Goal: Transaction & Acquisition: Book appointment/travel/reservation

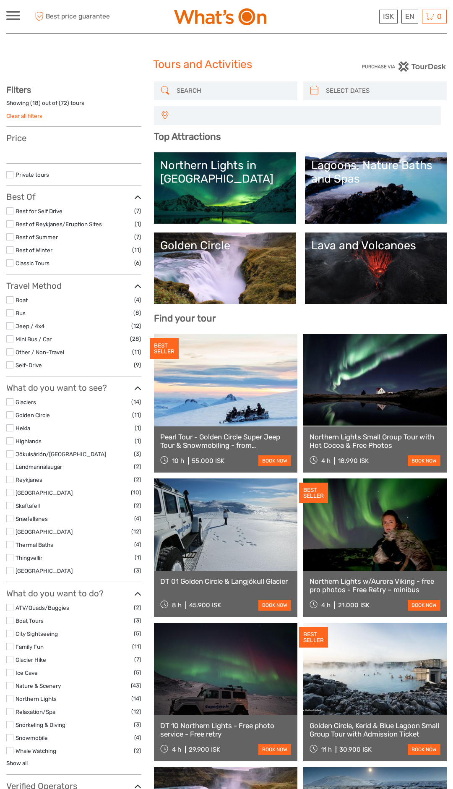
select select
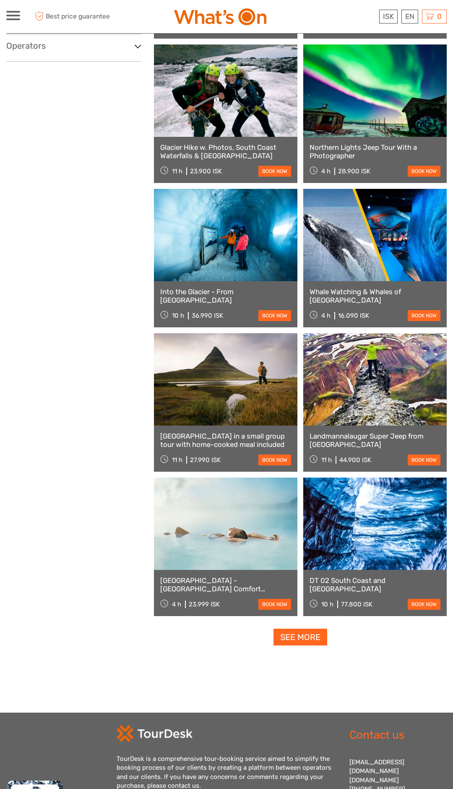
scroll to position [1014, 0]
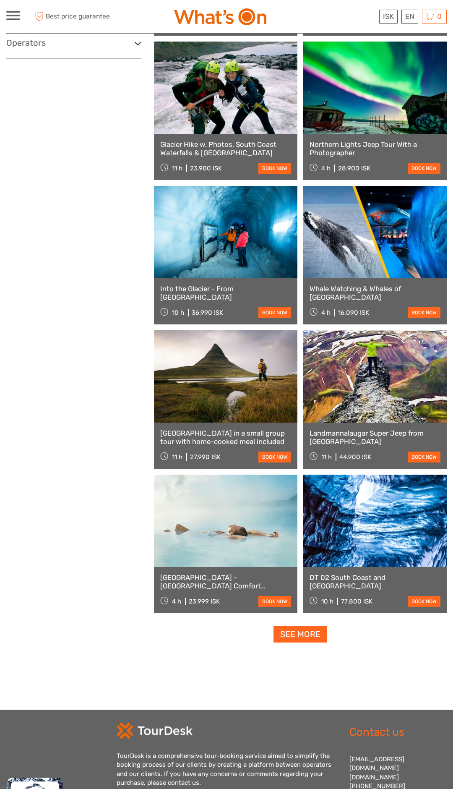
click at [303, 630] on link "See more" at bounding box center [301, 634] width 54 height 17
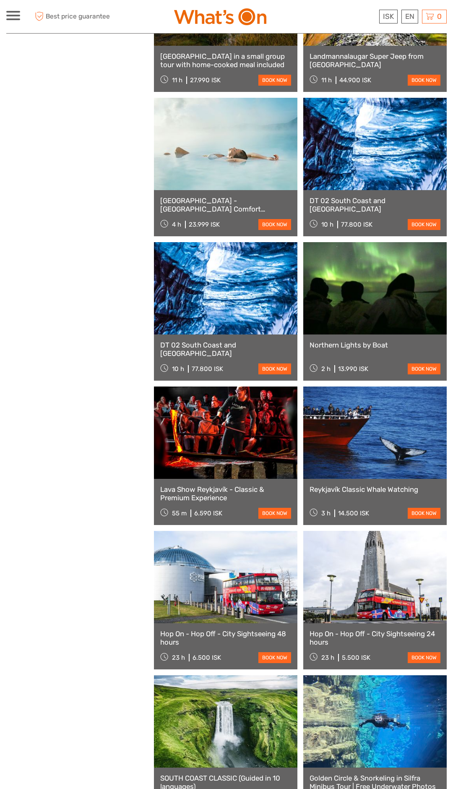
scroll to position [1184, 0]
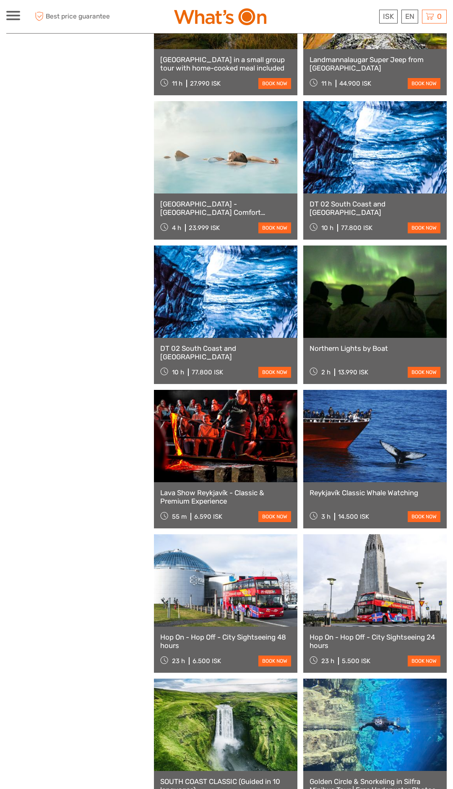
click at [391, 440] on link at bounding box center [374, 436] width 143 height 92
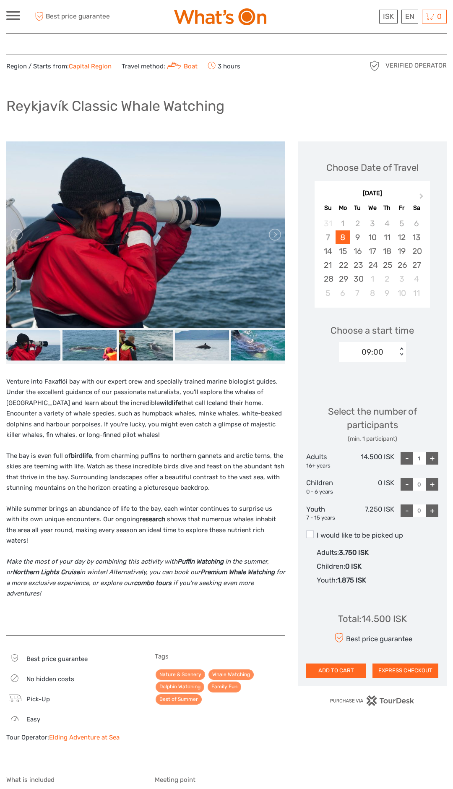
click at [13, 18] on div at bounding box center [13, 15] width 14 height 9
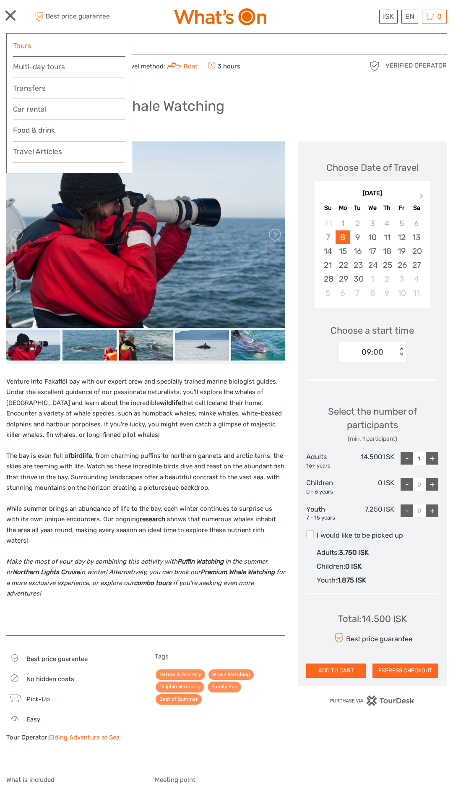
click at [25, 50] on link "Tours" at bounding box center [69, 46] width 112 height 12
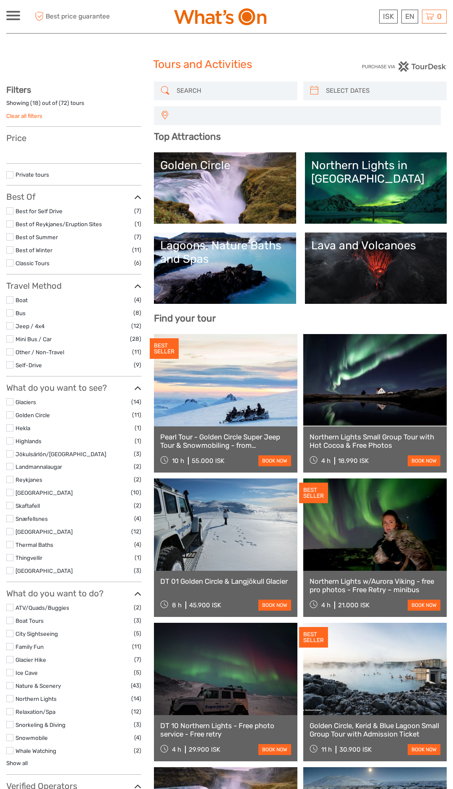
select select
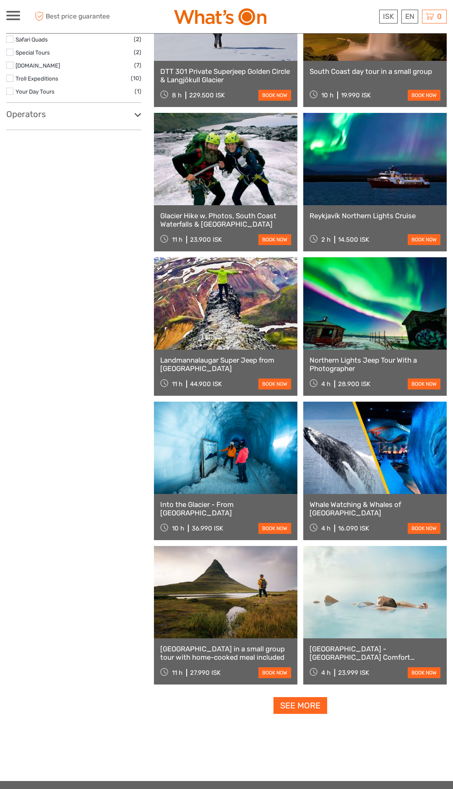
scroll to position [943, 0]
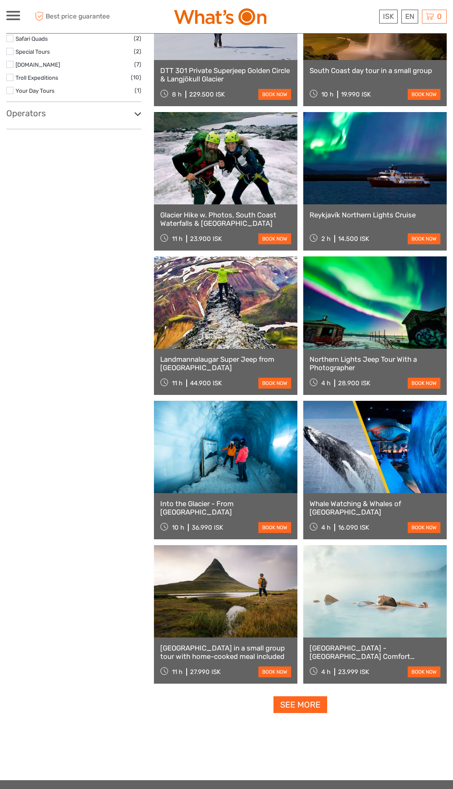
click at [303, 700] on link "See more" at bounding box center [301, 704] width 54 height 17
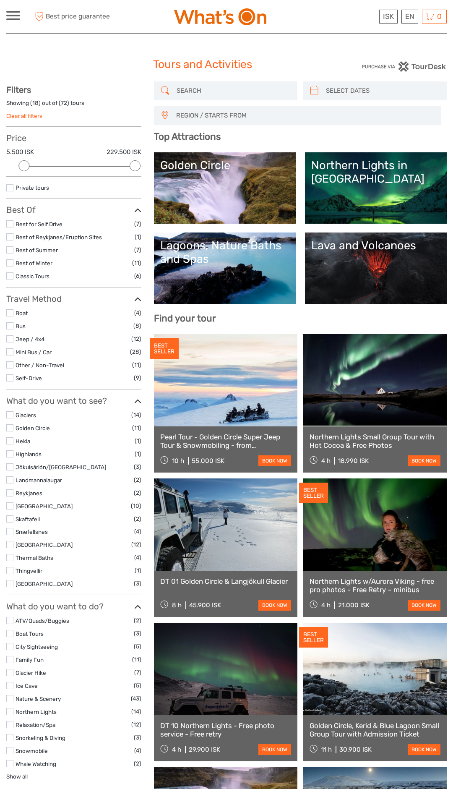
select select
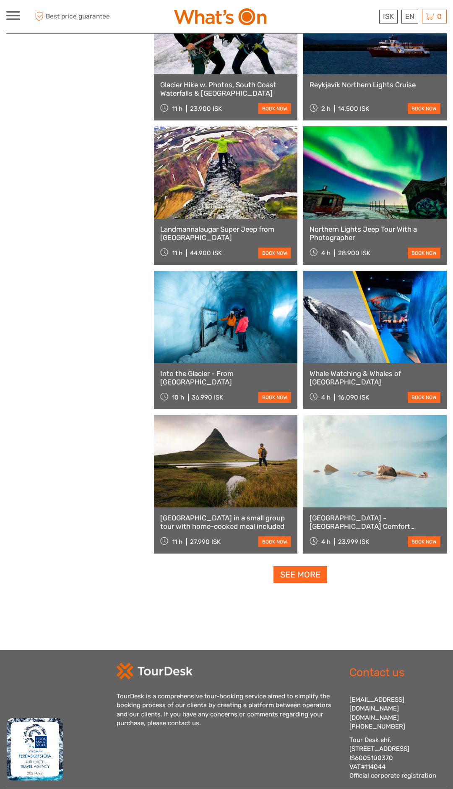
scroll to position [1131, 0]
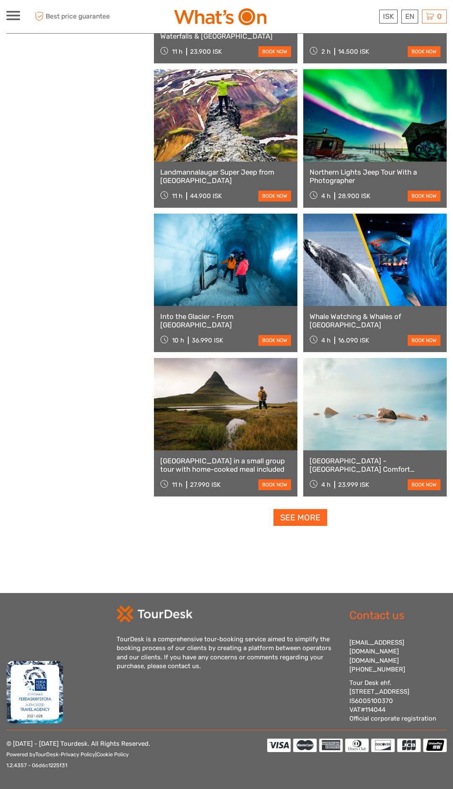
click at [300, 513] on link "See more" at bounding box center [301, 517] width 54 height 17
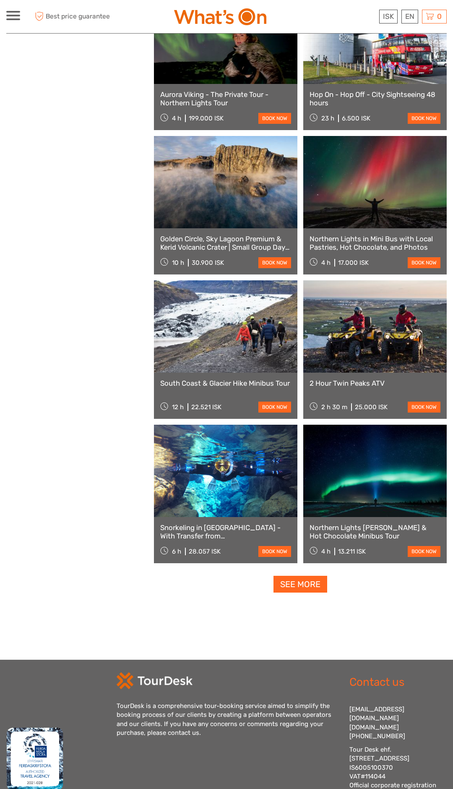
scroll to position [2160, 0]
click at [297, 581] on link "See more" at bounding box center [301, 583] width 54 height 17
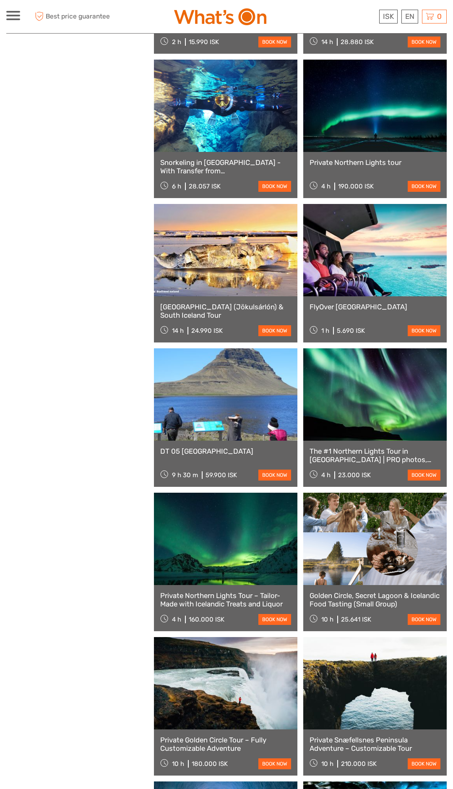
scroll to position [3103, 0]
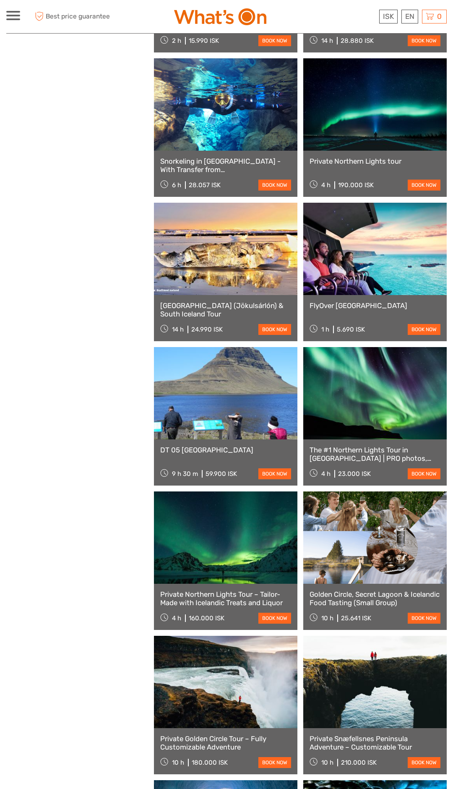
click at [246, 255] on link at bounding box center [225, 249] width 143 height 92
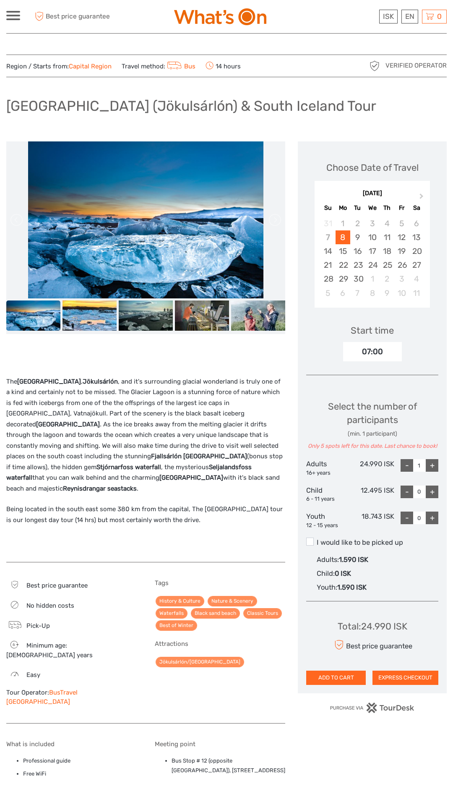
click at [433, 461] on div "+" at bounding box center [432, 465] width 13 height 13
type input "2"
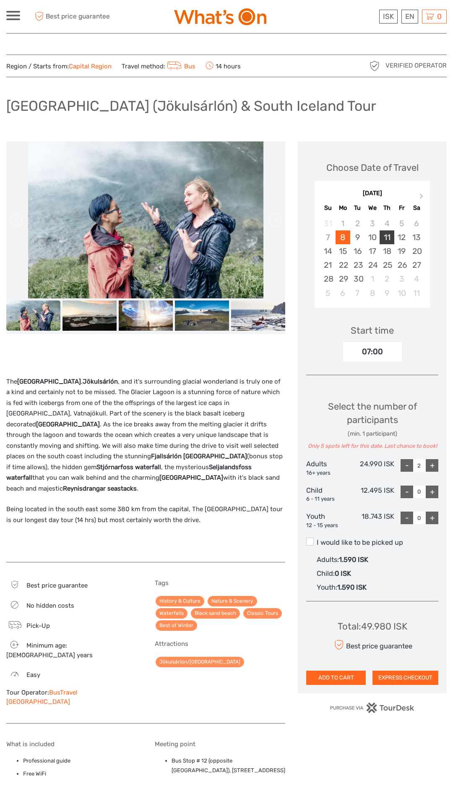
click at [389, 238] on div "11" at bounding box center [387, 237] width 15 height 14
